Goal: Find specific page/section: Find specific page/section

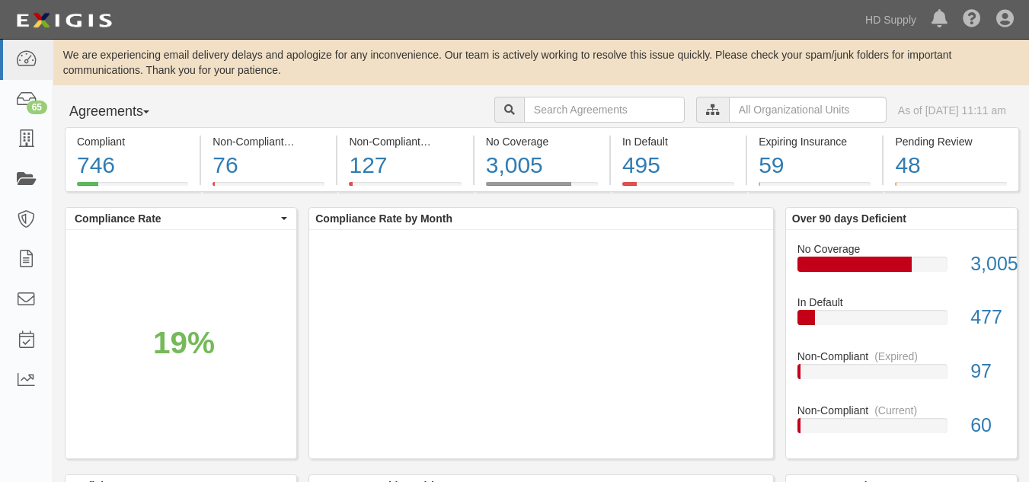
scroll to position [40, 0]
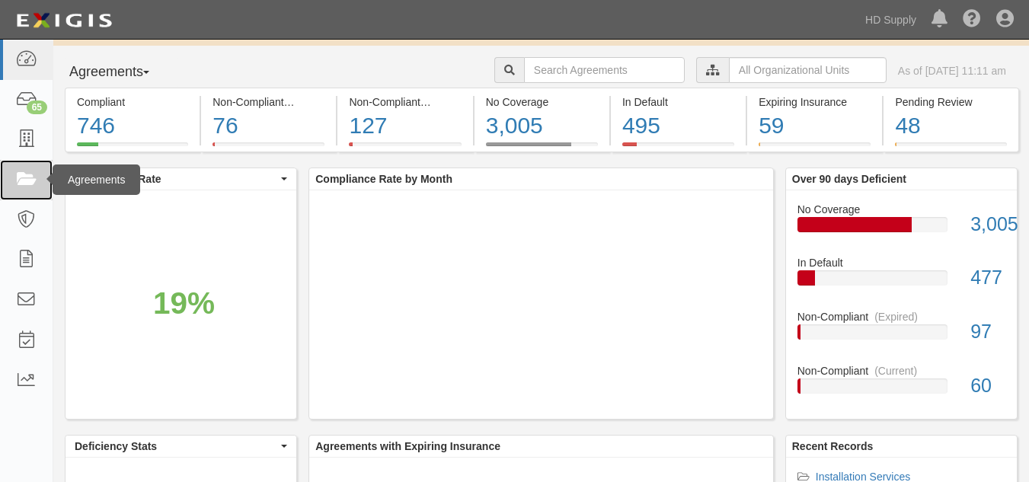
click at [27, 181] on icon at bounding box center [25, 180] width 21 height 18
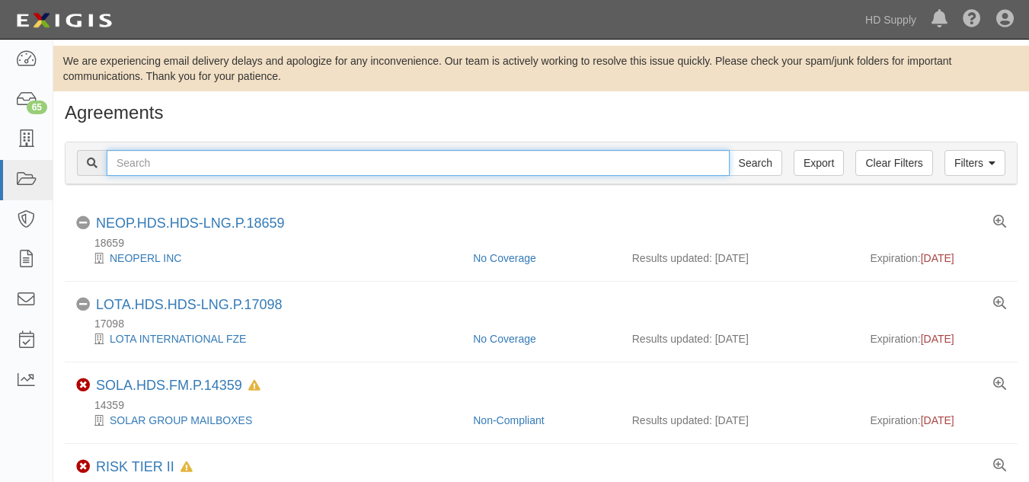
click at [184, 158] on input "text" at bounding box center [418, 163] width 623 height 26
paste input "Efficient Air HVAC"
type input "Efficient Air HVAC"
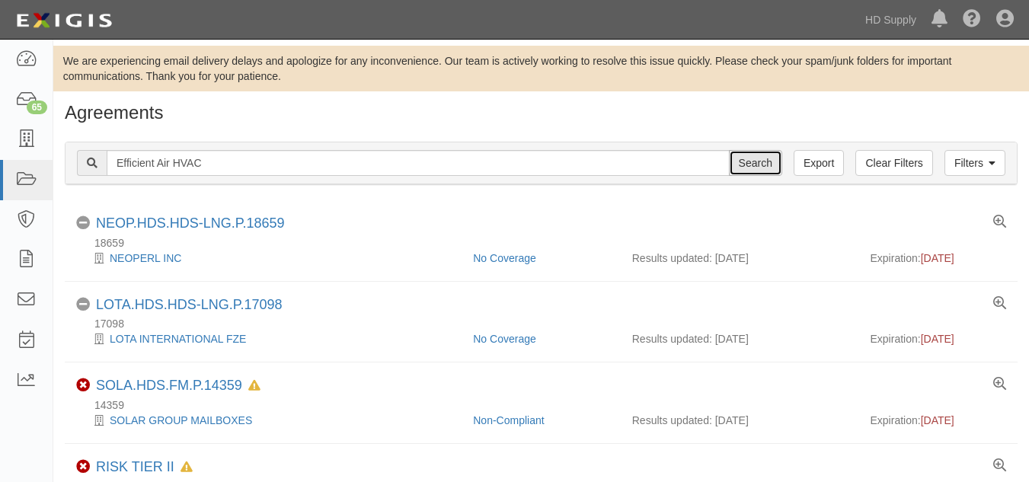
click at [748, 160] on input "Search" at bounding box center [755, 163] width 53 height 26
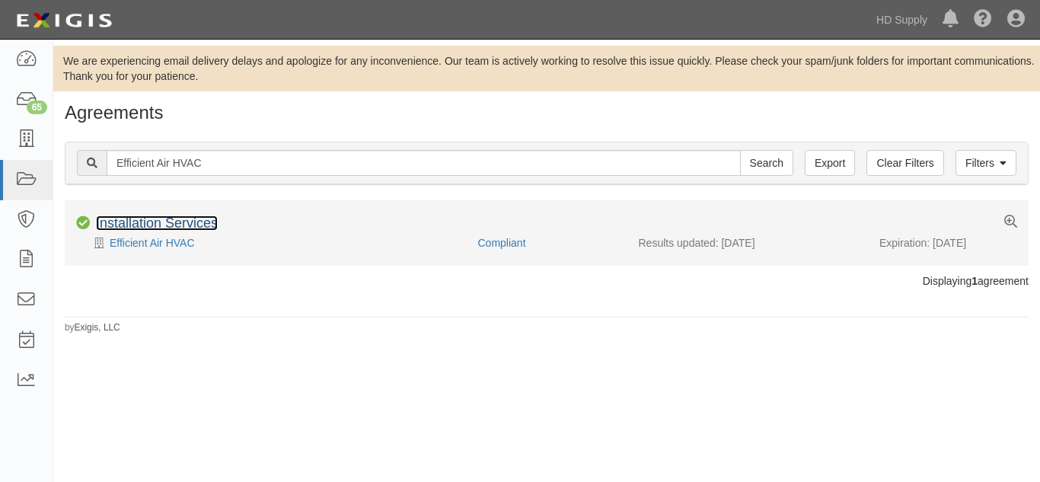
click at [150, 222] on link "Installation Services" at bounding box center [157, 223] width 122 height 15
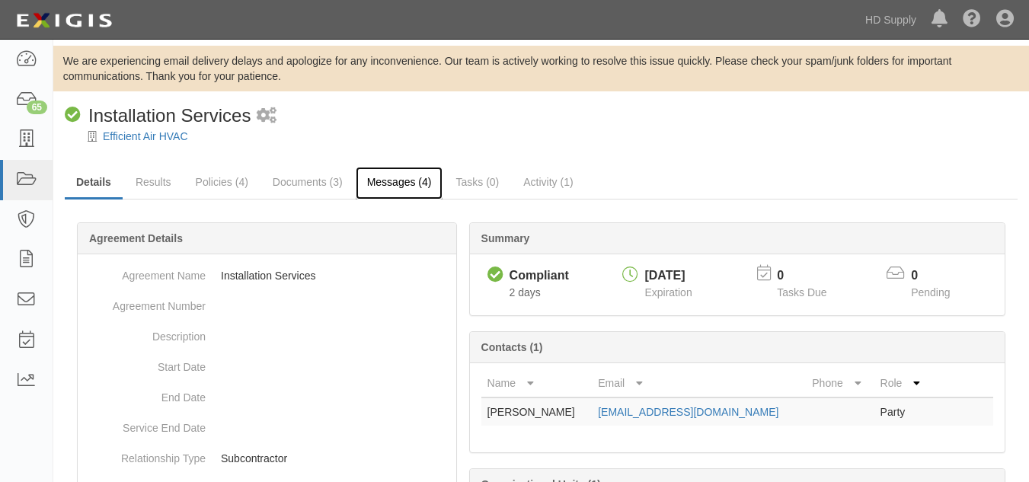
click at [387, 187] on link "Messages (4)" at bounding box center [400, 183] width 88 height 33
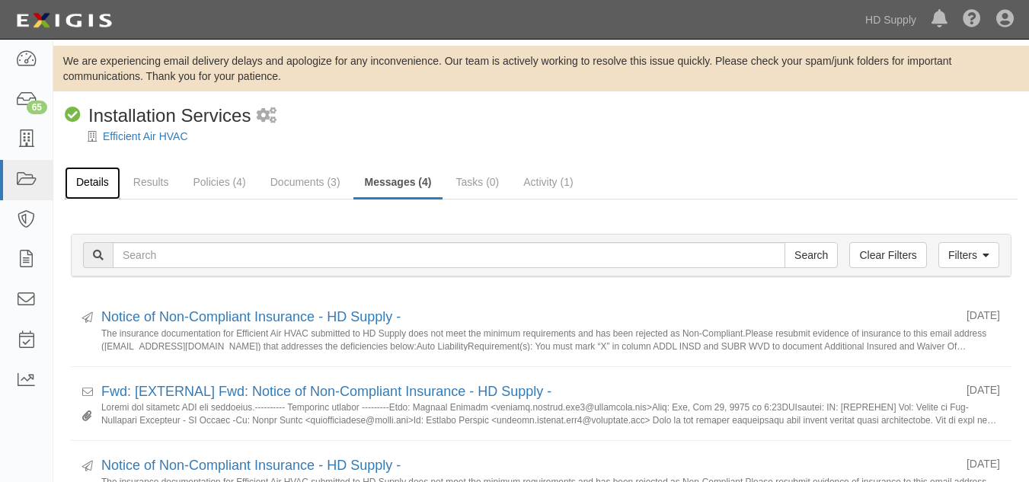
click at [96, 184] on link "Details" at bounding box center [93, 183] width 56 height 33
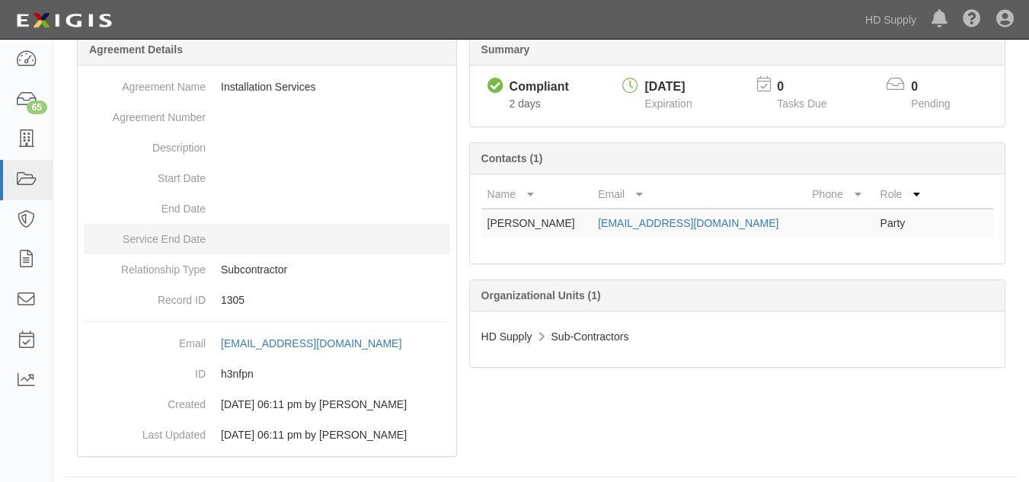
scroll to position [216, 0]
